Goal: Ask a question

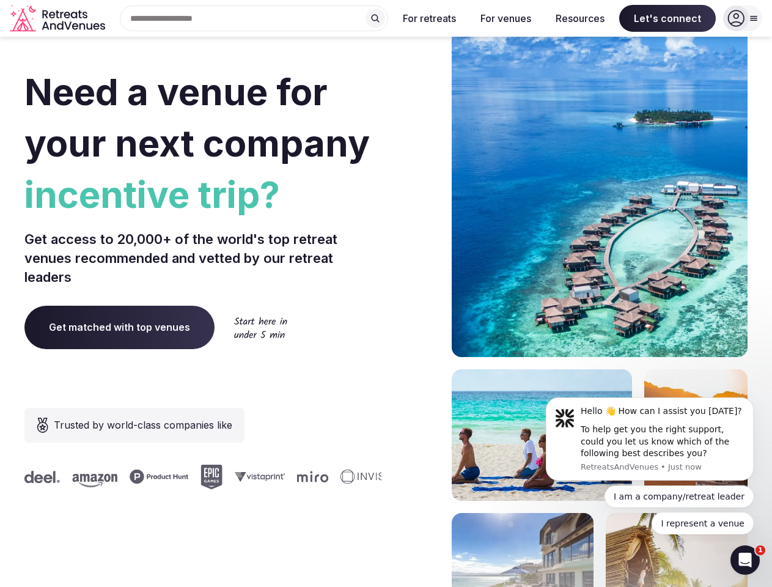
click at [386, 293] on div "Need a venue for your next company incentive trip? Get access to 20,000+ of the…" at bounding box center [385, 366] width 723 height 736
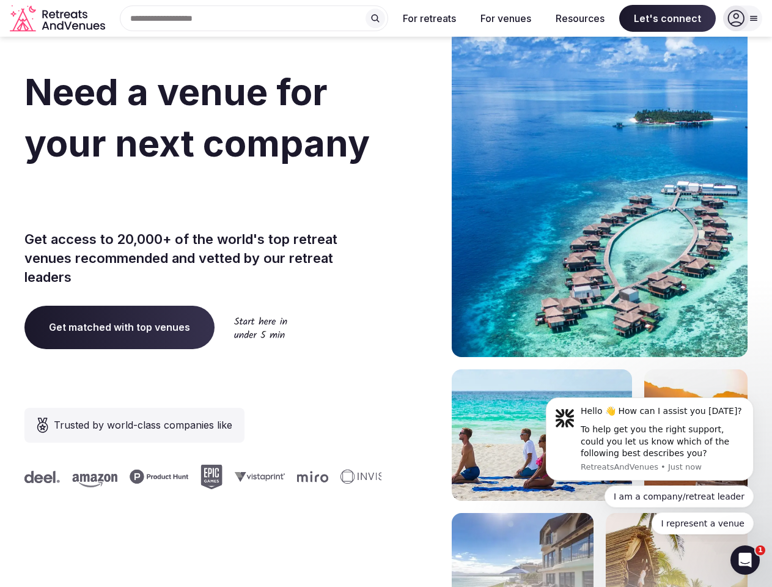
click at [254, 18] on div "Search Popular Destinations [GEOGRAPHIC_DATA], [GEOGRAPHIC_DATA] [GEOGRAPHIC_DA…" at bounding box center [249, 19] width 278 height 26
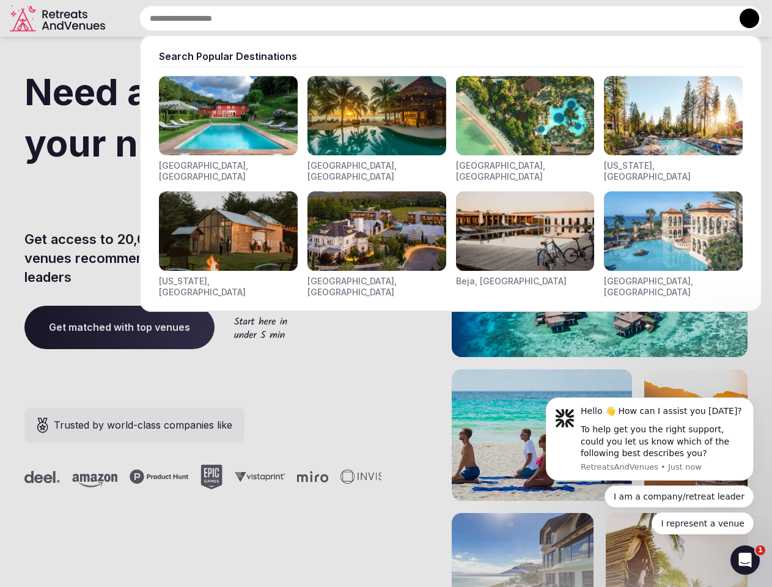
click at [375, 18] on input "text" at bounding box center [450, 19] width 623 height 26
click at [430, 18] on input "text" at bounding box center [450, 19] width 623 height 26
click at [505, 18] on input "text" at bounding box center [450, 19] width 623 height 26
click at [580, 18] on input "text" at bounding box center [450, 19] width 623 height 26
click at [667, 18] on input "text" at bounding box center [450, 19] width 623 height 26
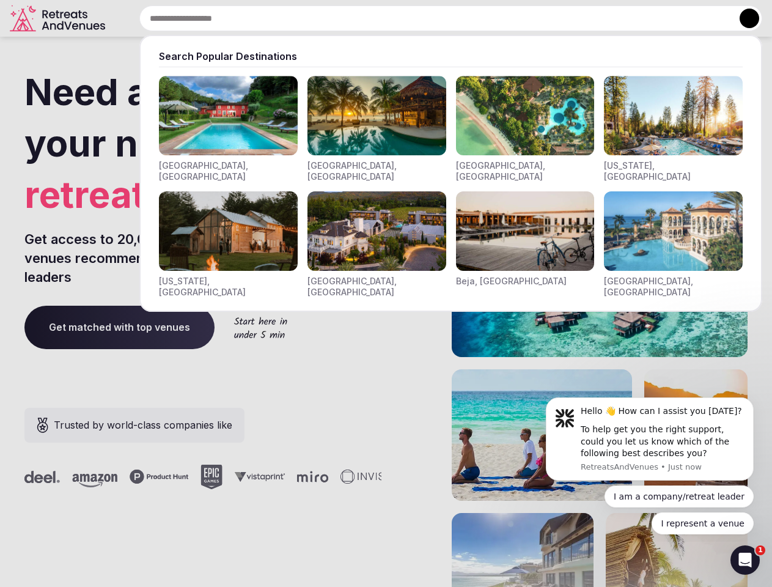
click at [743, 18] on button at bounding box center [750, 19] width 20 height 20
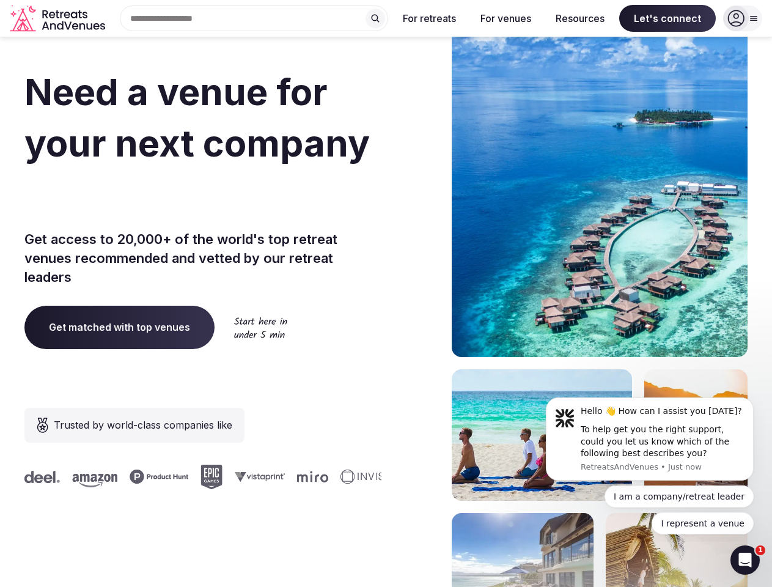
click at [650, 439] on div "To help get you the right support, could you let us know which of the following…" at bounding box center [663, 442] width 164 height 36
